Goal: Task Accomplishment & Management: Use online tool/utility

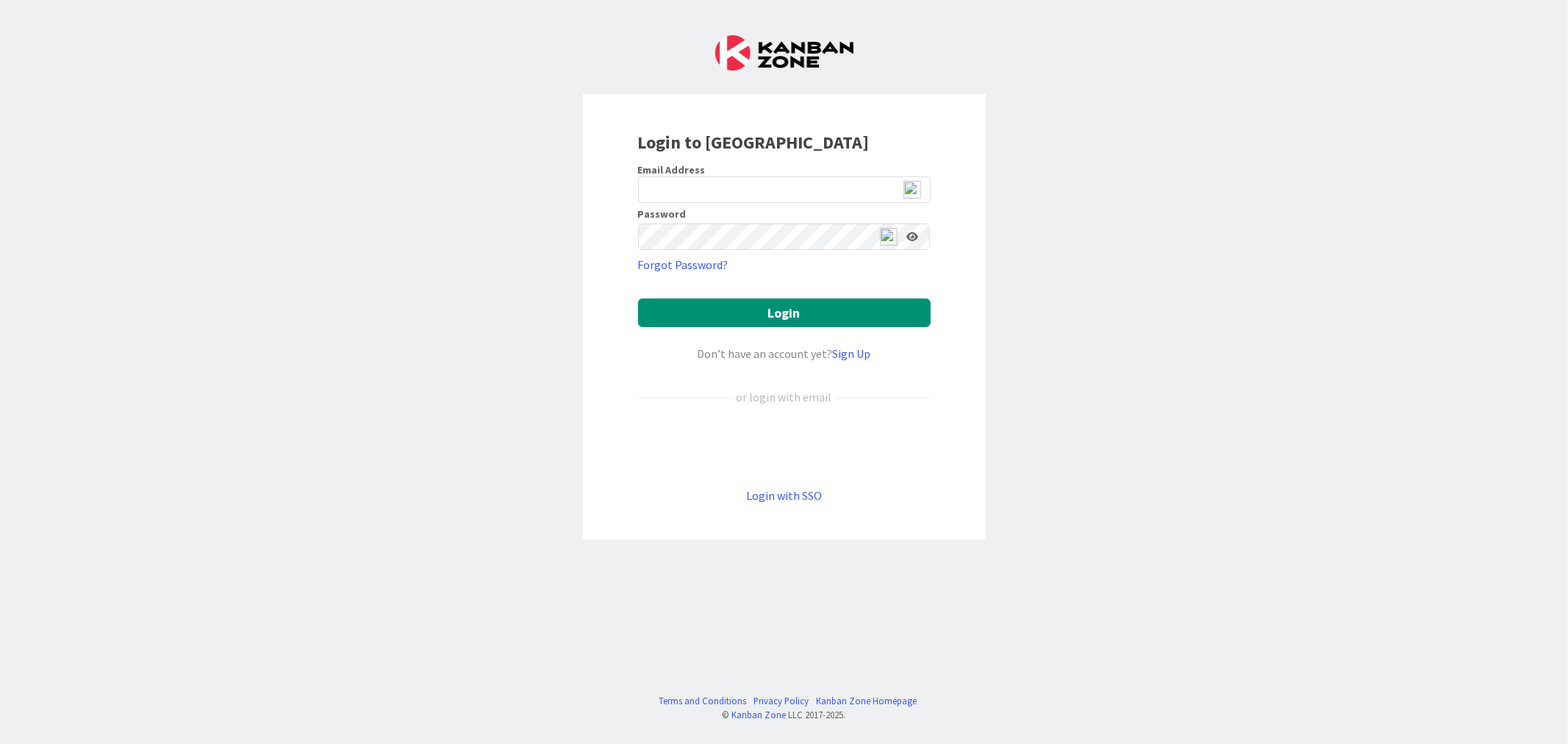
click at [913, 186] on img at bounding box center [912, 190] width 18 height 18
click at [913, 189] on img at bounding box center [912, 190] width 18 height 18
type input "ewojtowicz@citizenshighschool.com"
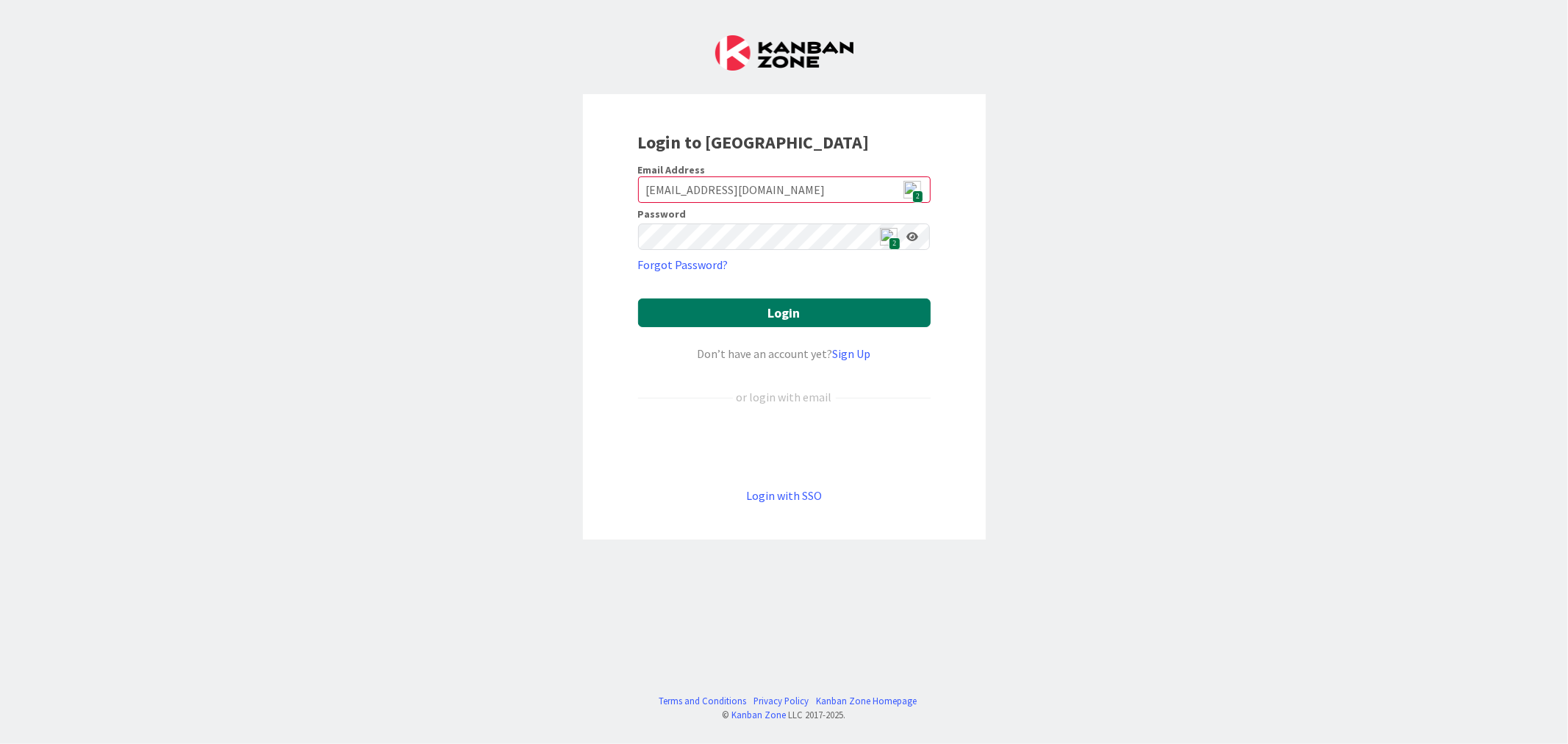
click at [782, 320] on button "Login" at bounding box center [785, 313] width 293 height 29
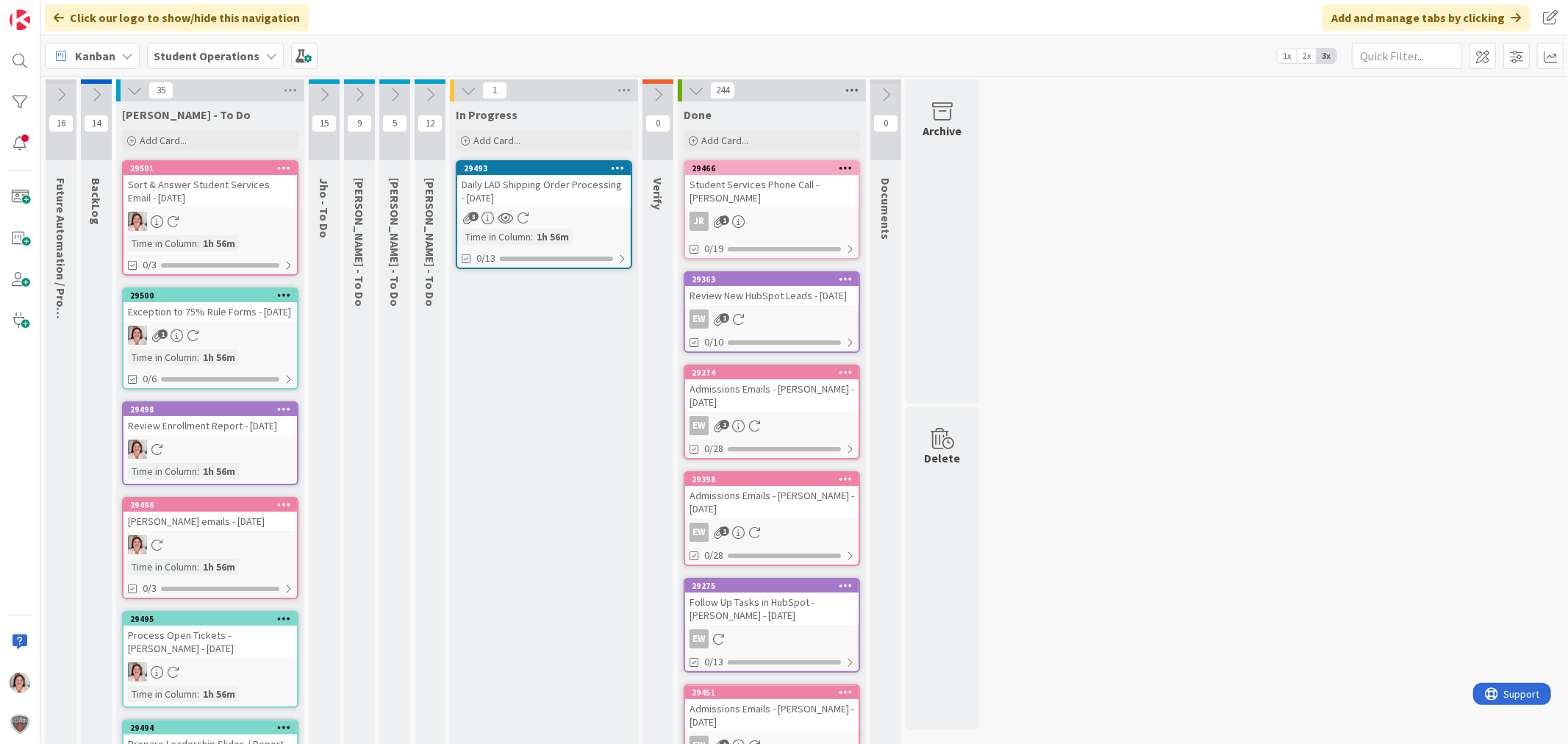
click at [857, 93] on icon at bounding box center [852, 90] width 19 height 22
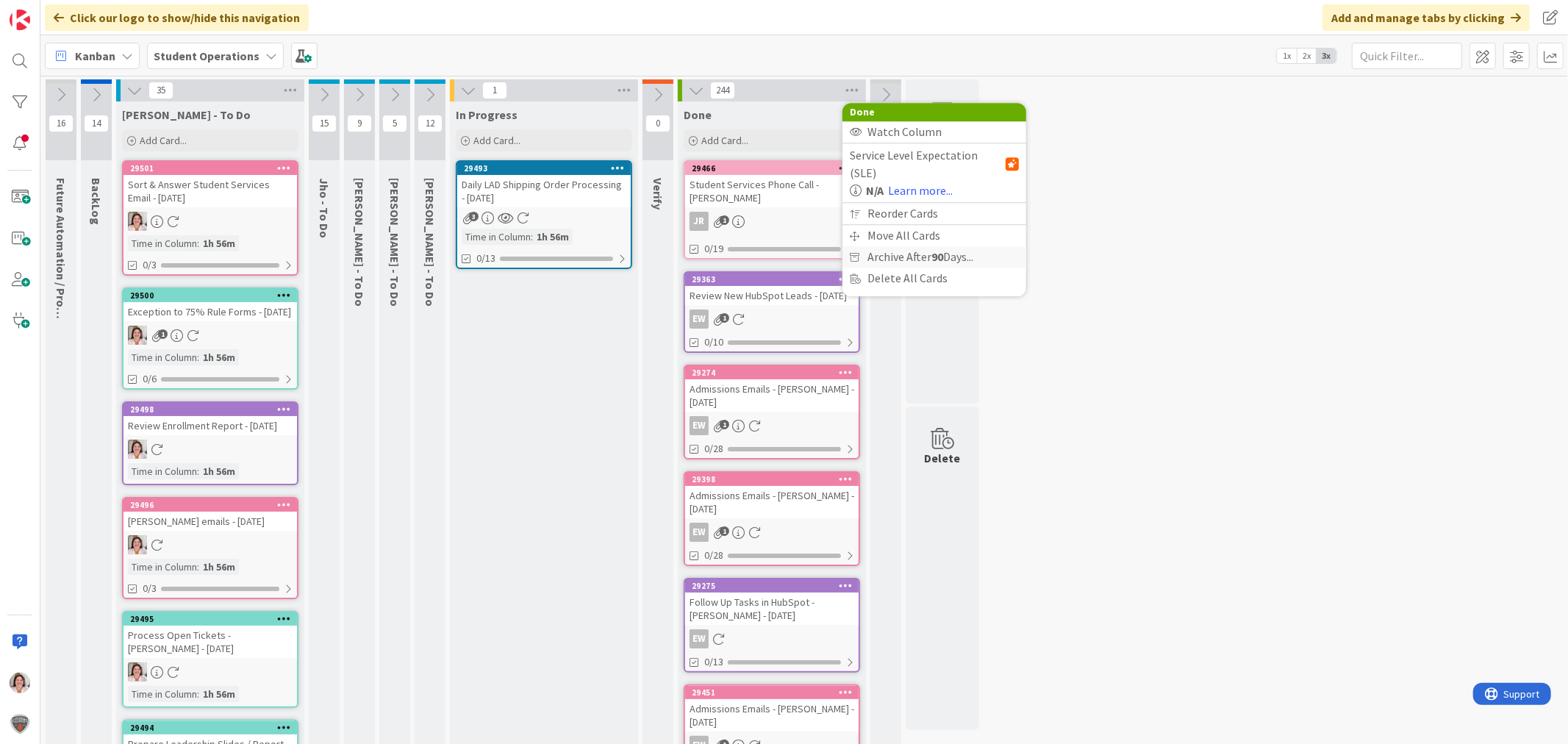
click at [872, 246] on span "Archive After 90 Days..." at bounding box center [920, 257] width 106 height 21
click at [883, 286] on span "Archive Now" at bounding box center [911, 286] width 65 height 22
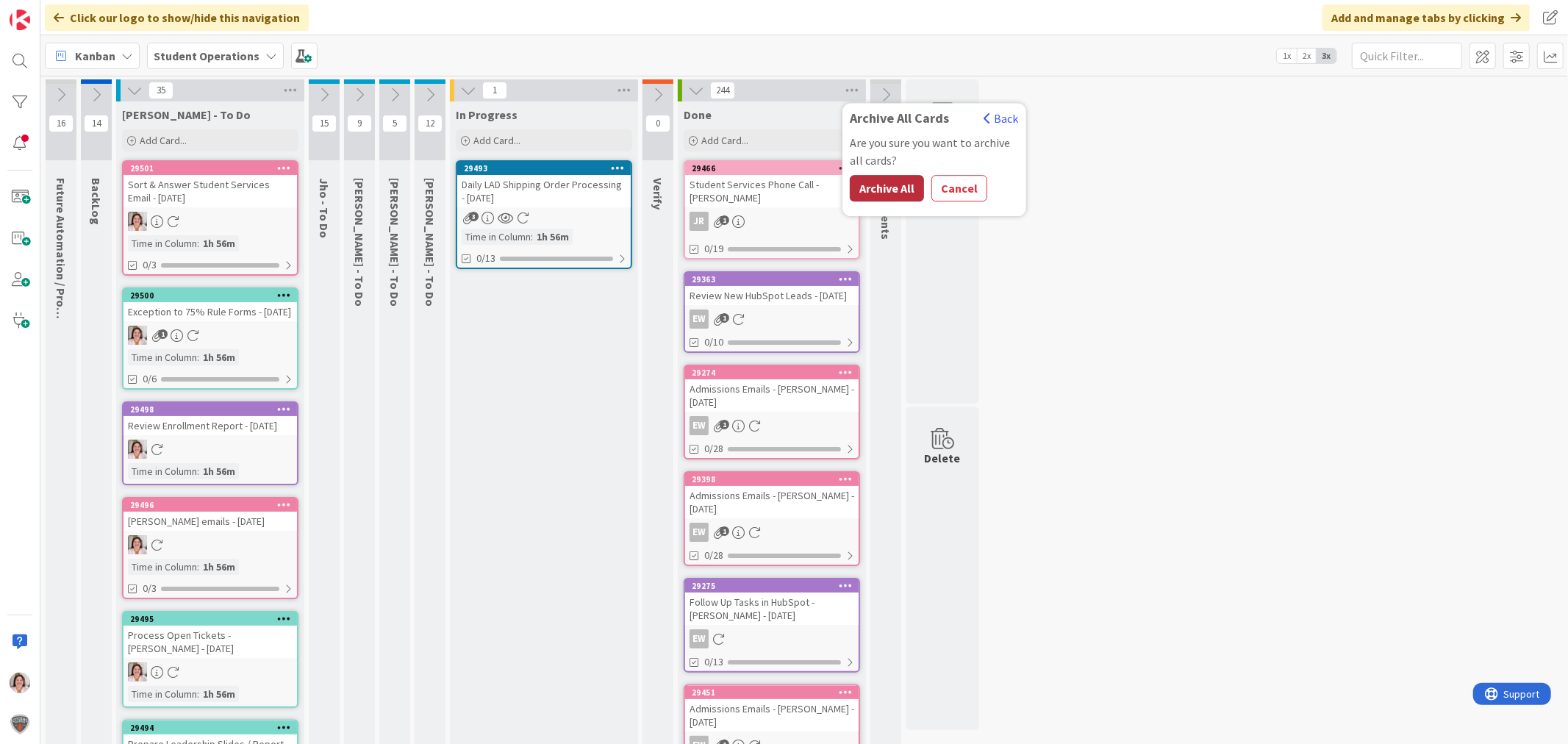
click at [884, 183] on button "Archive All" at bounding box center [887, 188] width 74 height 26
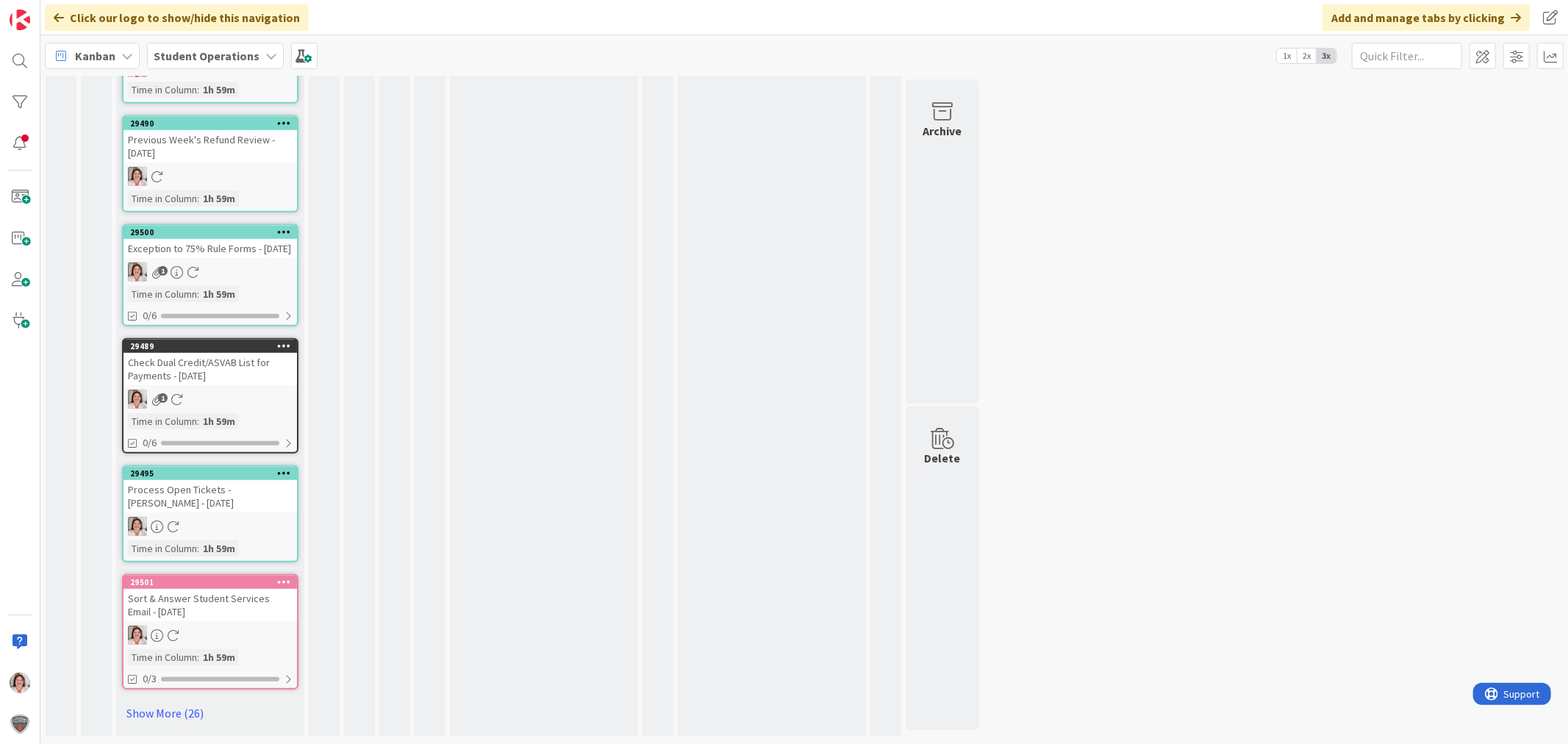
scroll to position [586, 0]
click at [171, 712] on link "Show More (26)" at bounding box center [210, 713] width 177 height 24
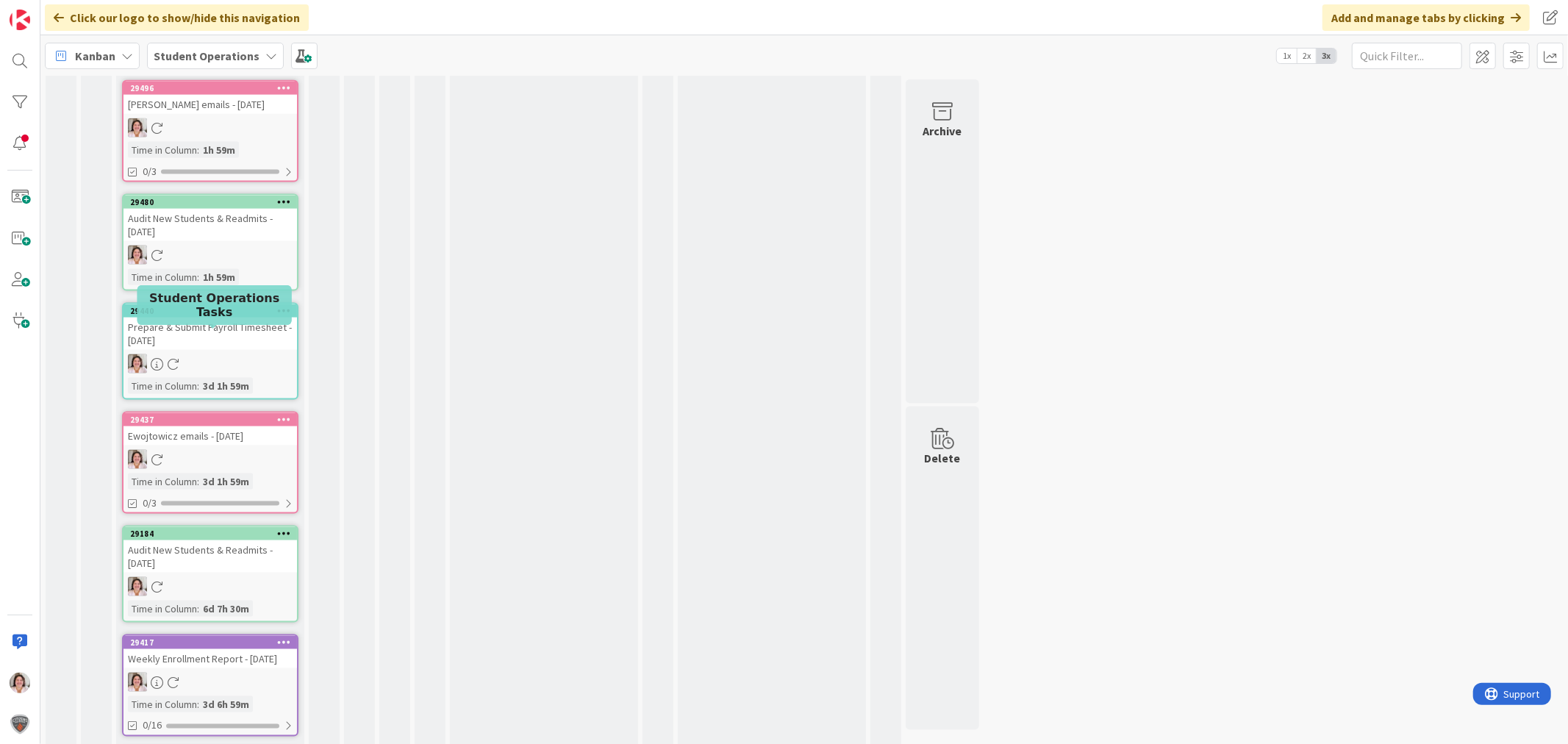
scroll to position [1716, 0]
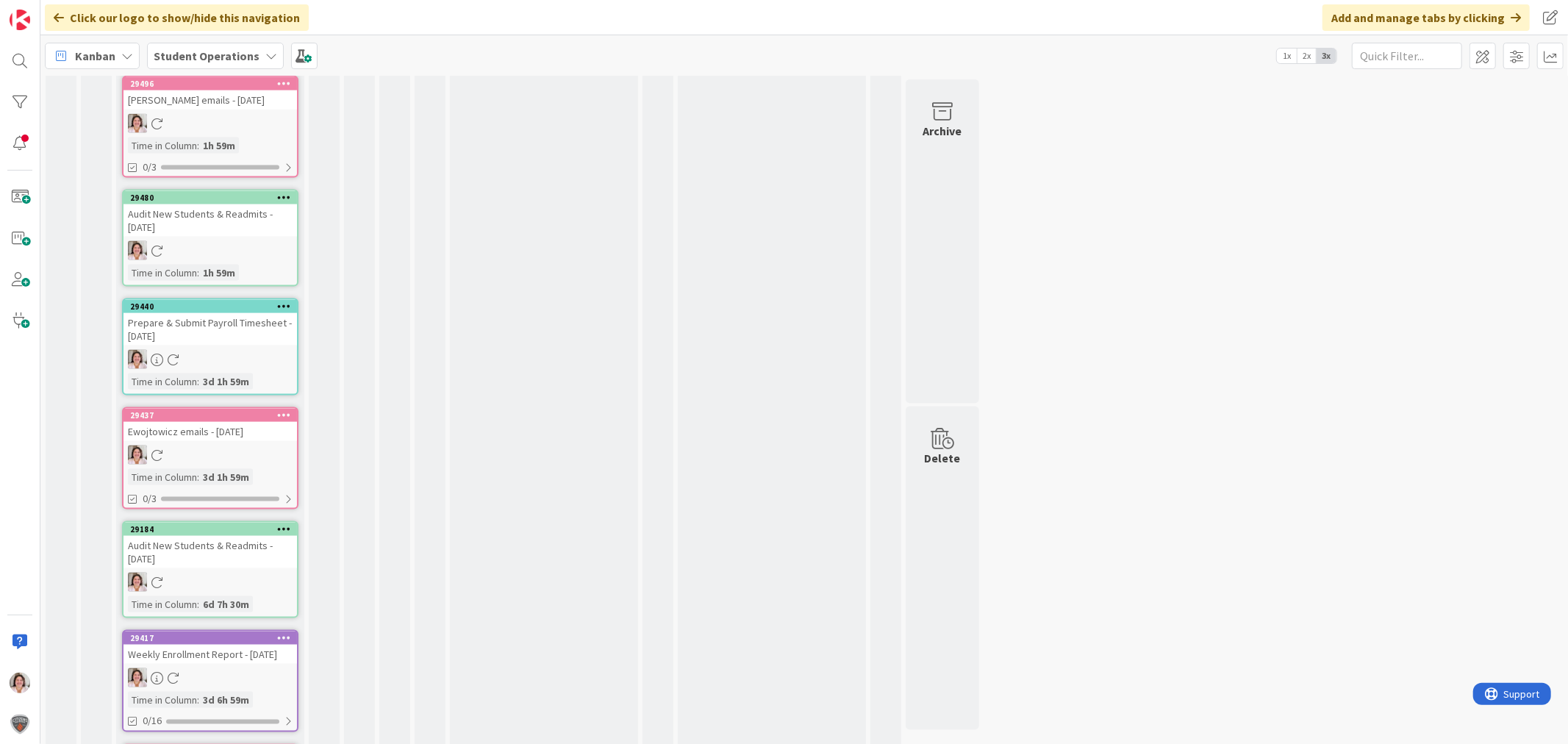
click at [281, 416] on icon at bounding box center [284, 414] width 14 height 11
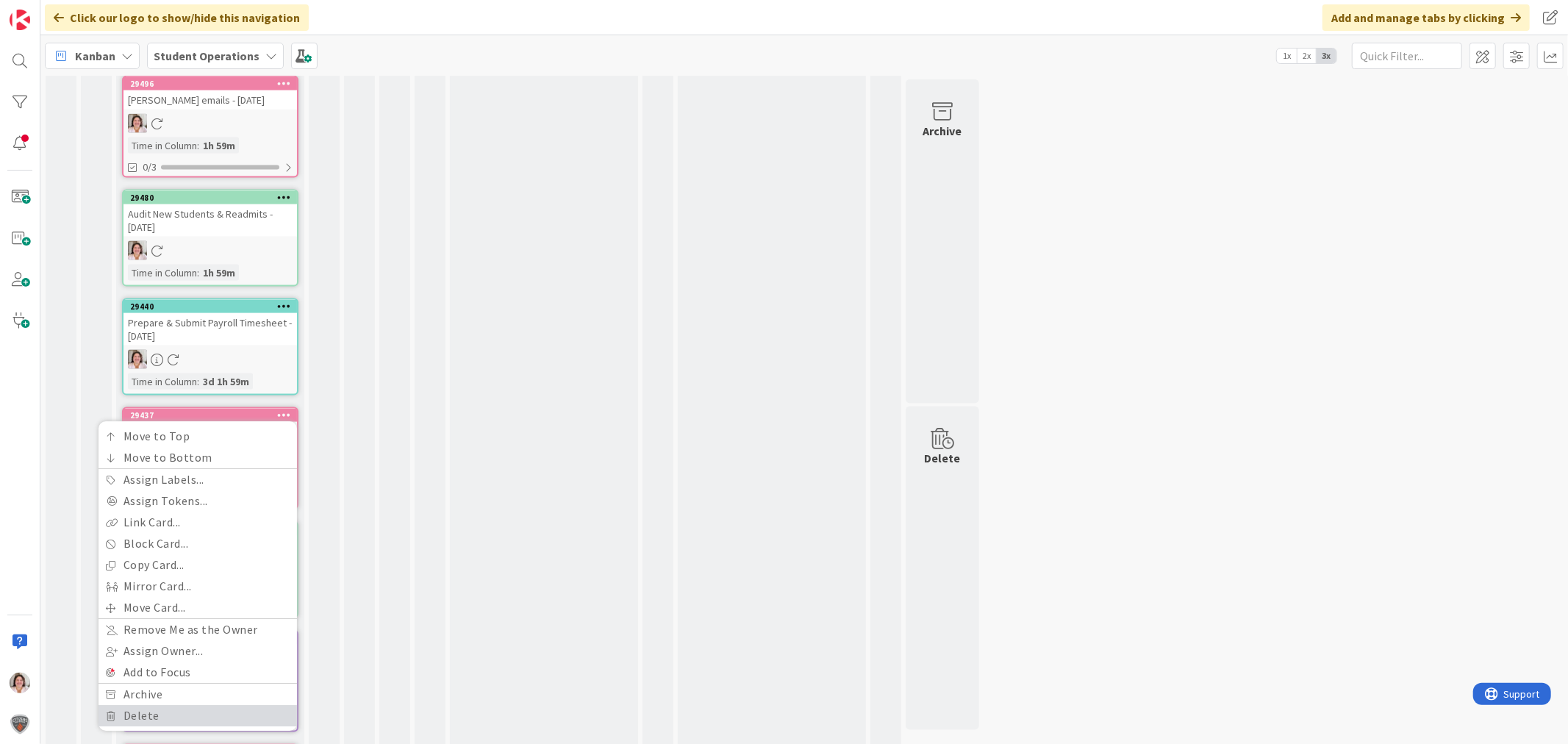
click at [175, 711] on link "Delete" at bounding box center [197, 716] width 199 height 21
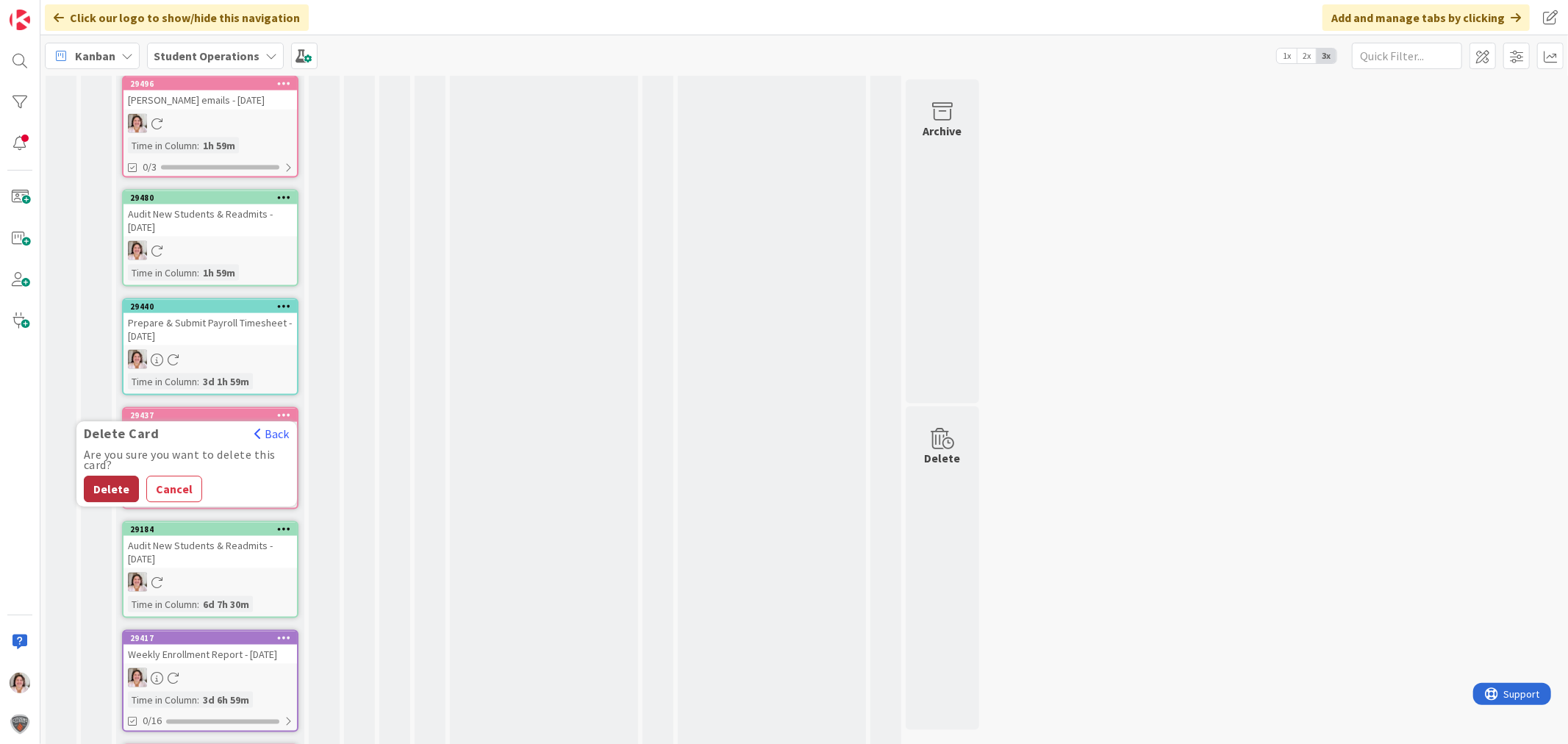
click at [111, 480] on button "Delete" at bounding box center [110, 489] width 55 height 26
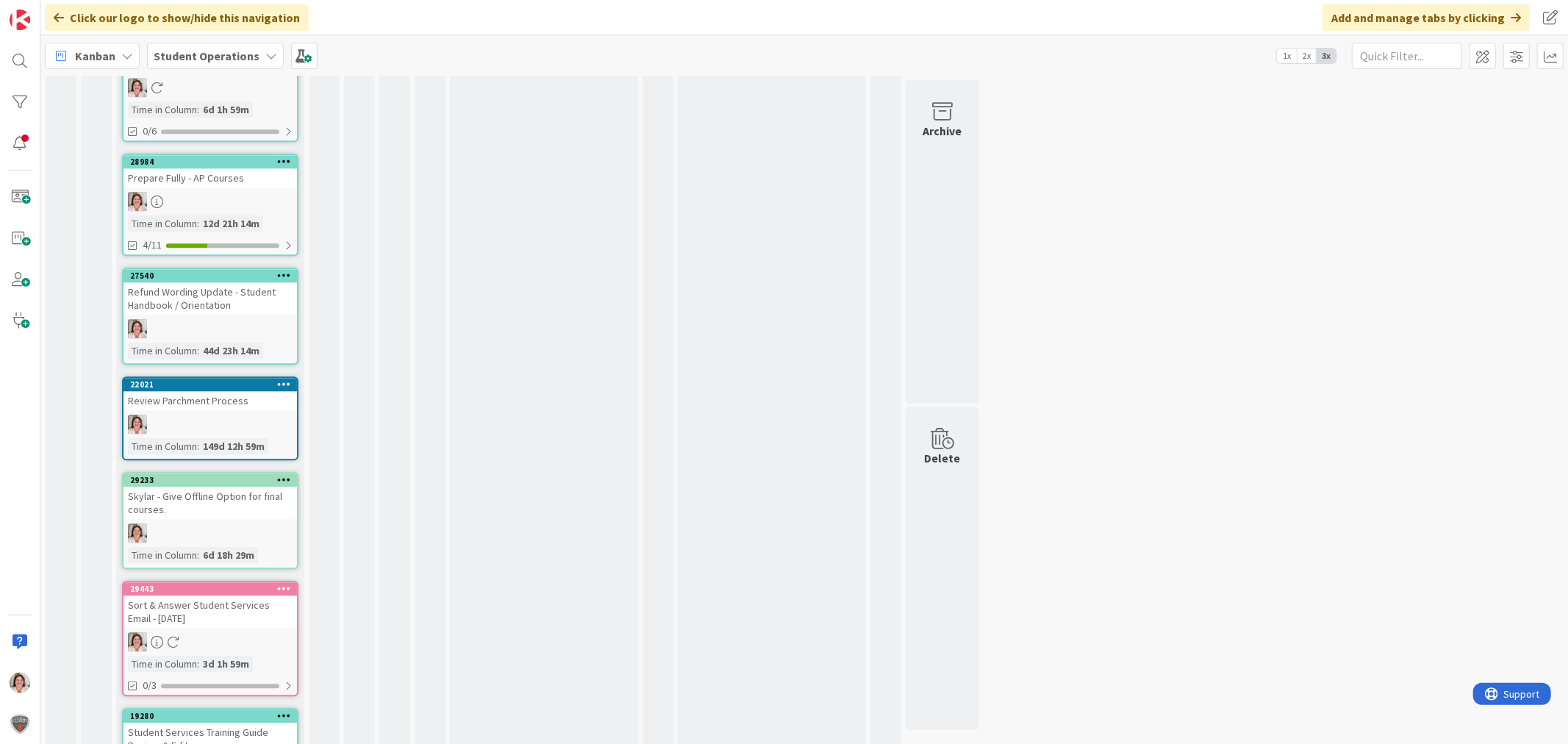
scroll to position [2942, 0]
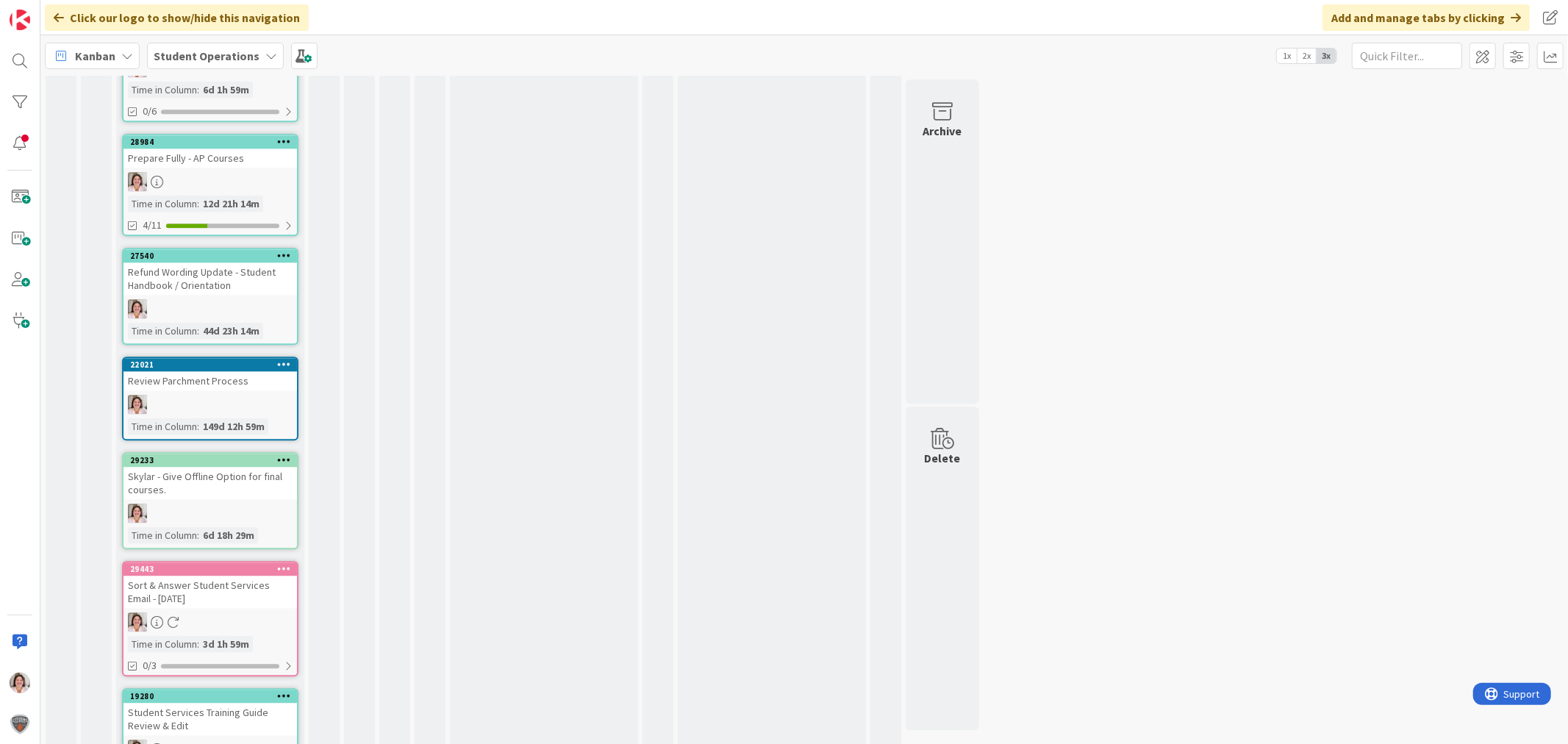
click at [291, 564] on div at bounding box center [284, 569] width 26 height 11
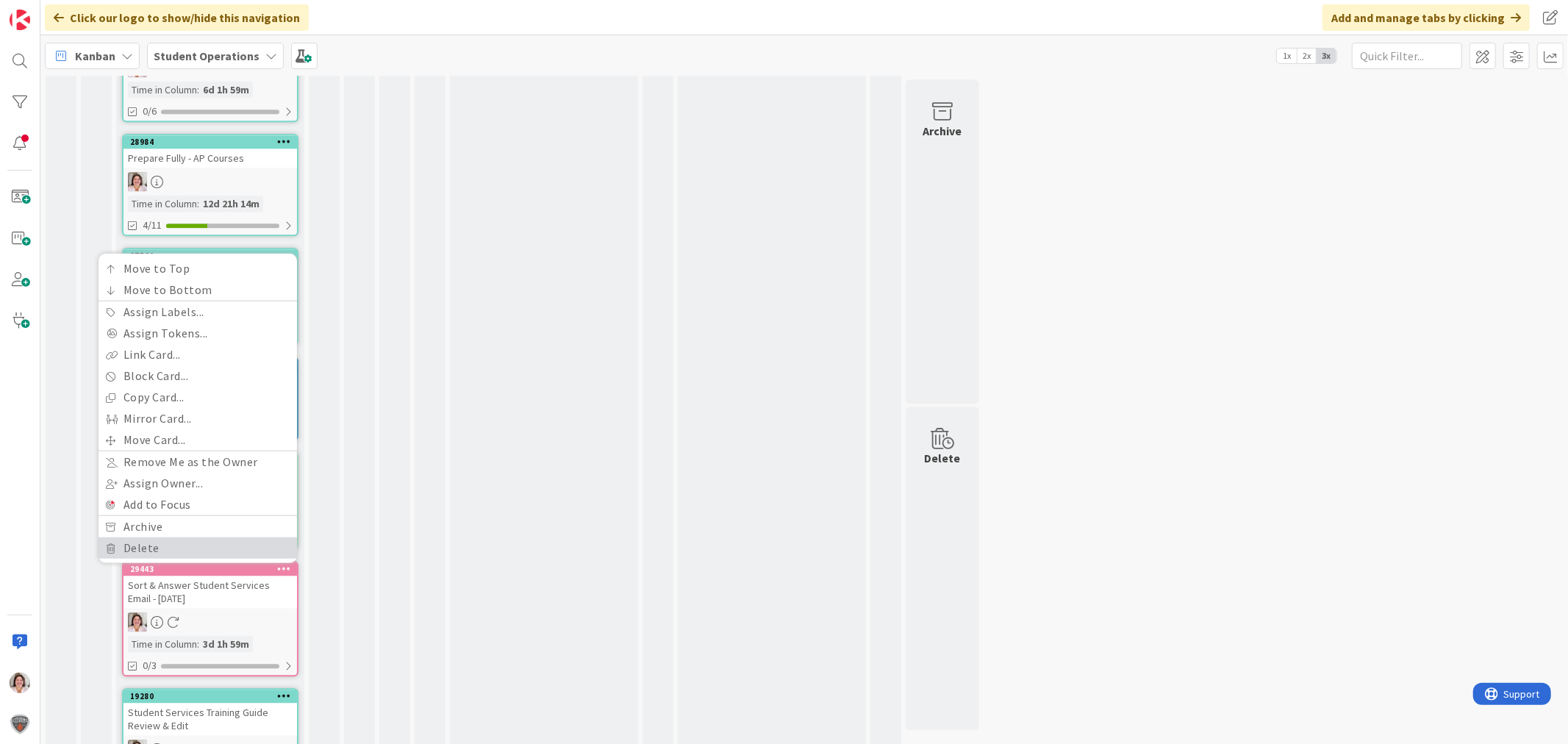
click at [130, 537] on link "Delete" at bounding box center [197, 548] width 199 height 21
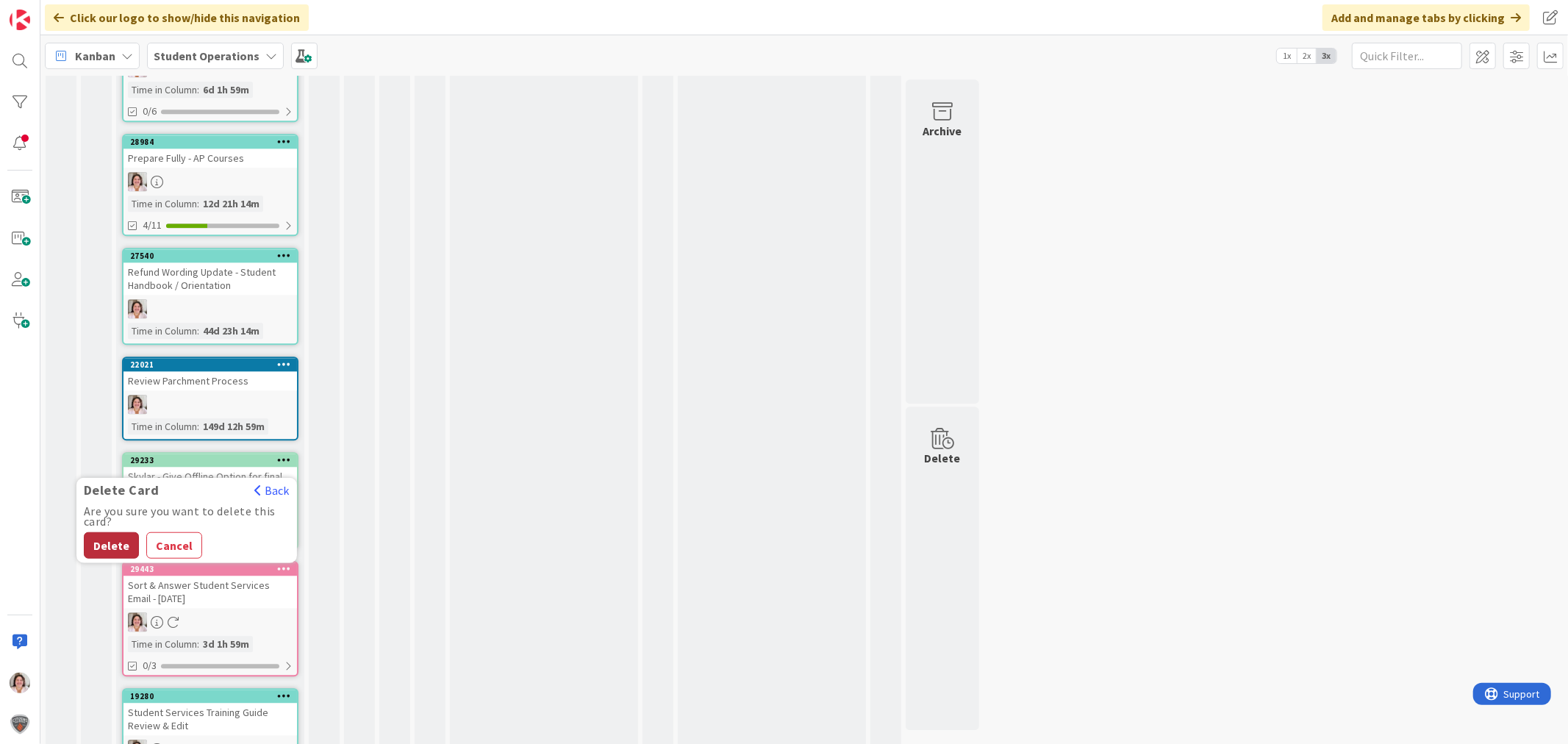
click at [118, 532] on button "Delete" at bounding box center [110, 545] width 55 height 26
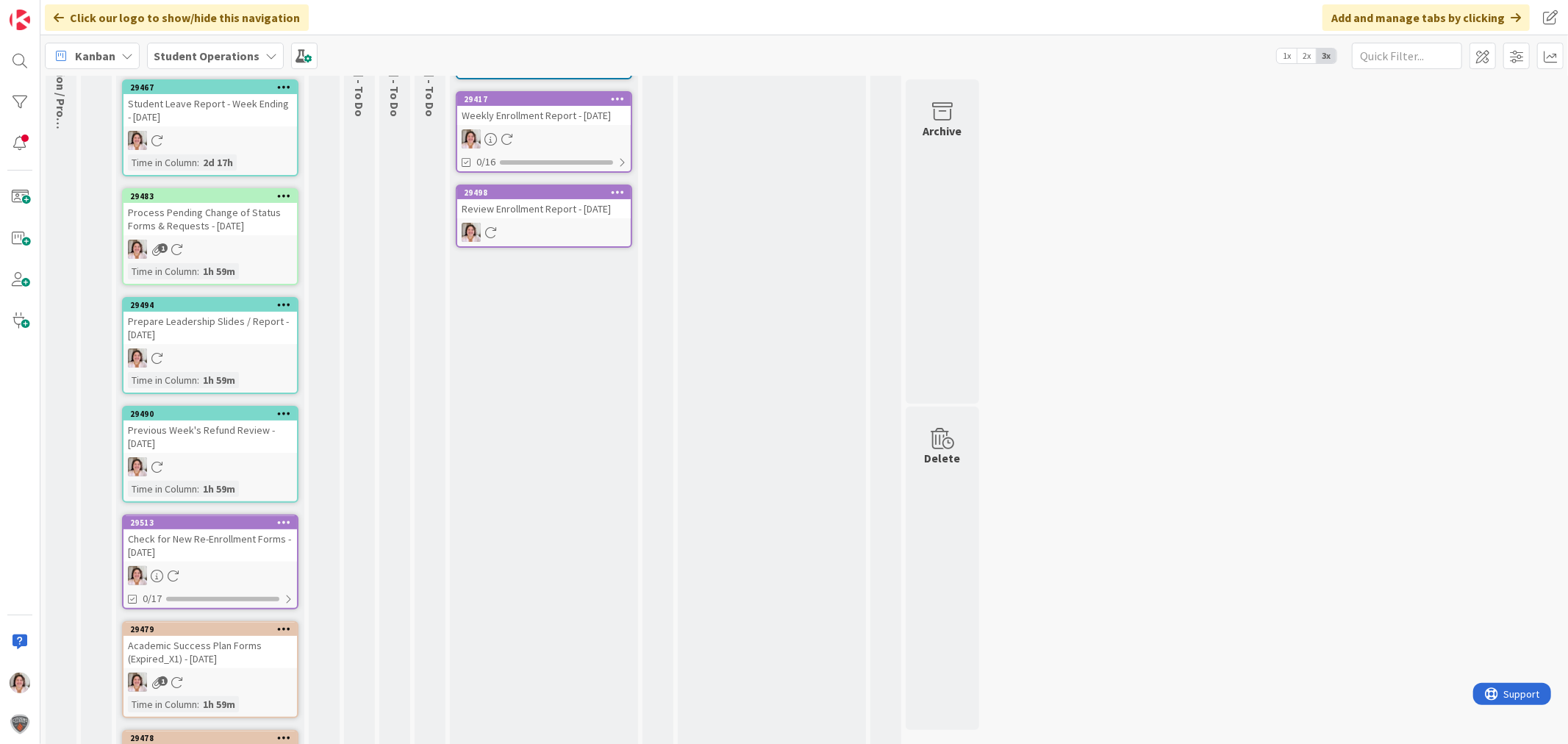
scroll to position [0, 0]
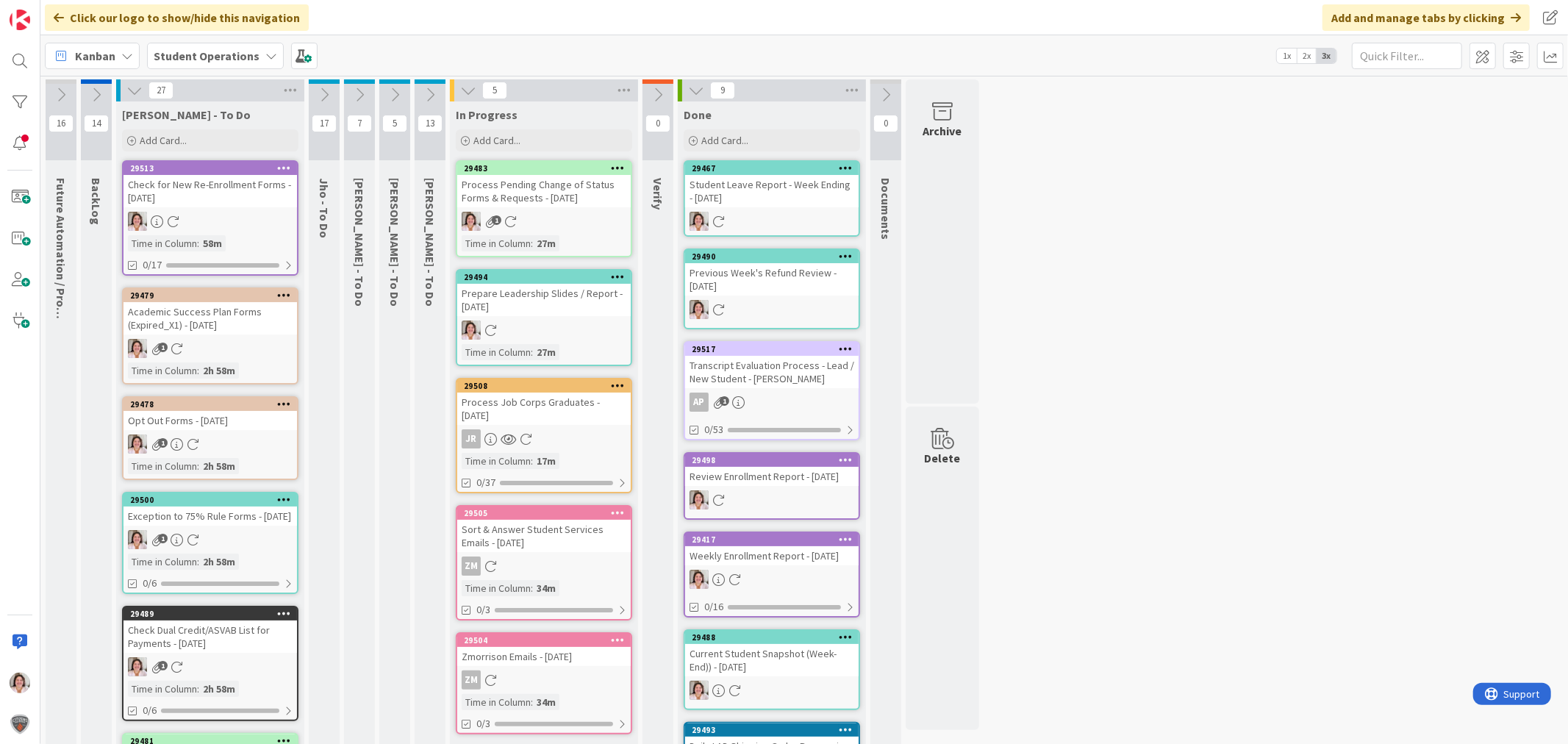
click at [556, 195] on div "Process Pending Change of Status Forms & Requests - [DATE]" at bounding box center [544, 192] width 173 height 33
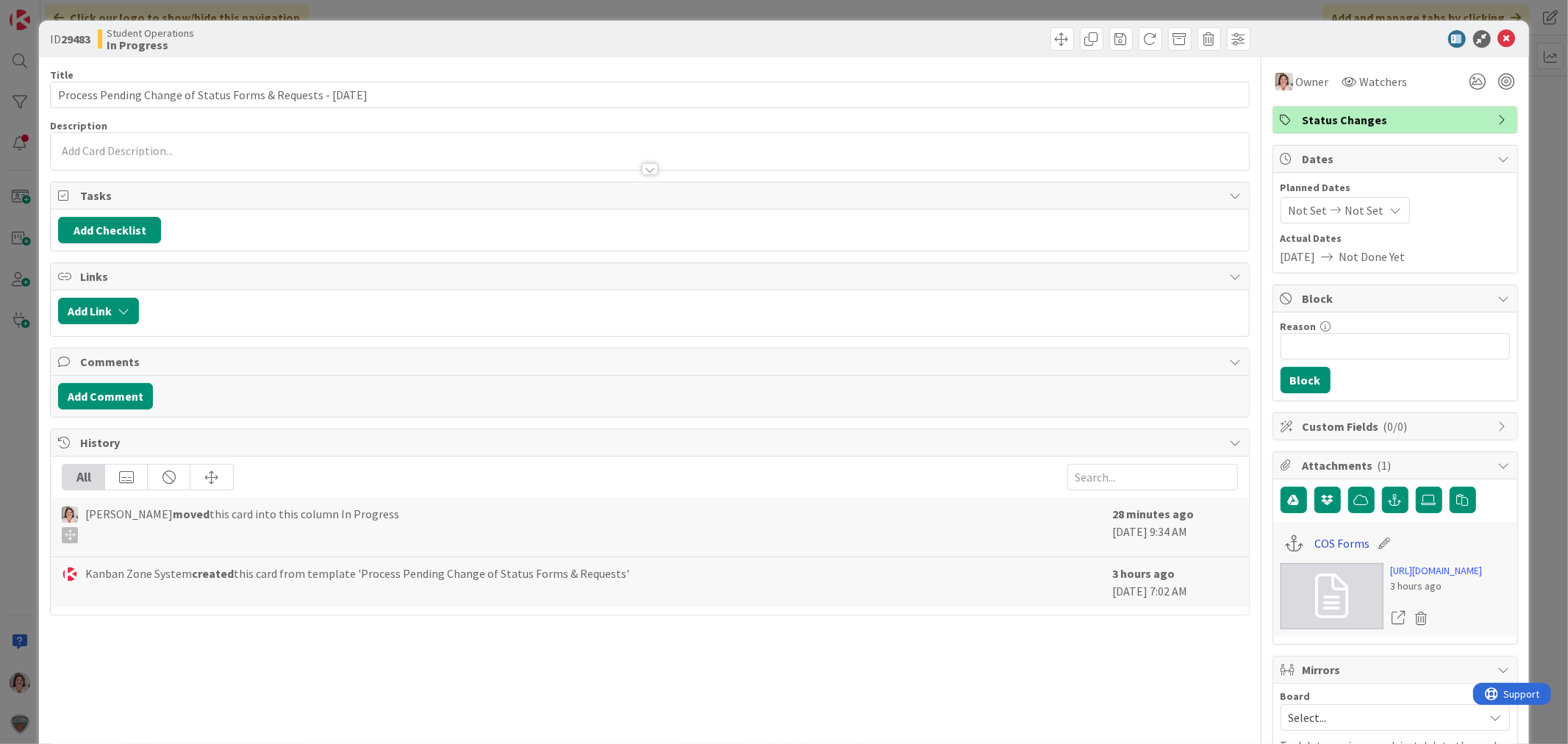
click at [1317, 546] on link "COS Forms" at bounding box center [1341, 543] width 55 height 18
